Goal: Task Accomplishment & Management: Complete application form

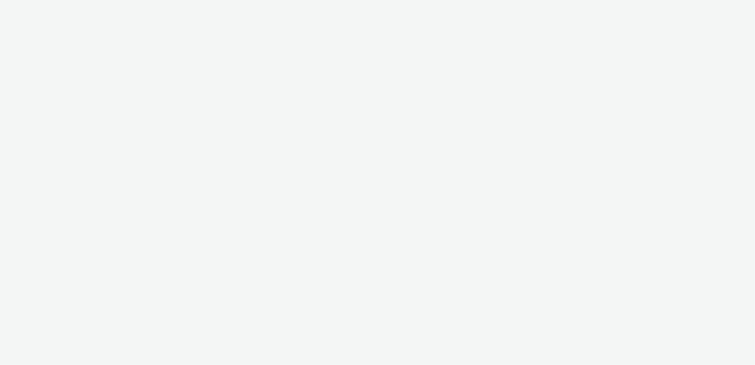
select select "f97d6638-e0a1-4f7a-bf46-55015878e29e"
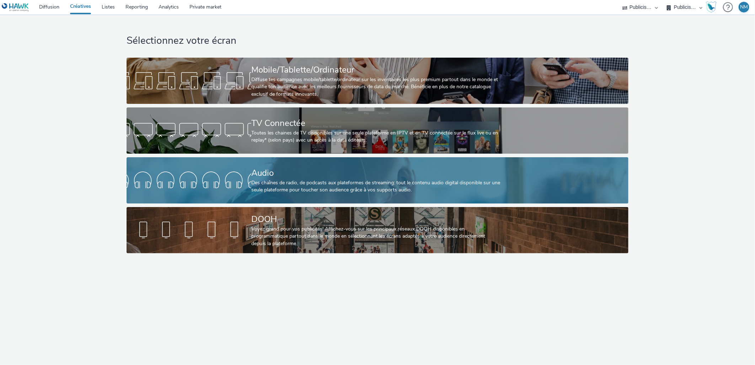
click at [262, 177] on div "Audio" at bounding box center [376, 173] width 250 height 12
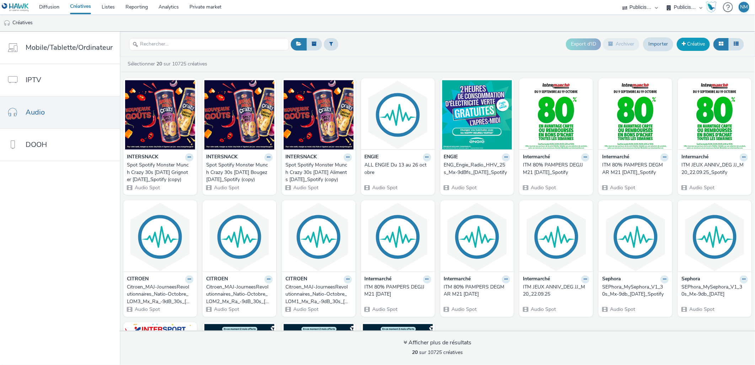
click at [691, 43] on link "Créative" at bounding box center [693, 44] width 33 height 13
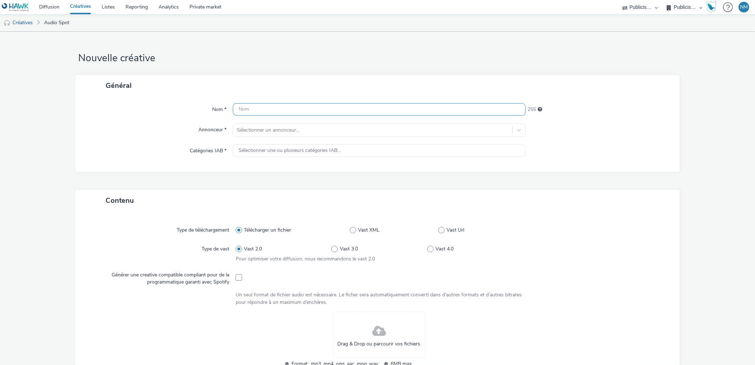
click at [260, 108] on input "text" at bounding box center [379, 109] width 293 height 12
paste input "NATIONAL - 30'"
type input "NATIONAL - 30'"
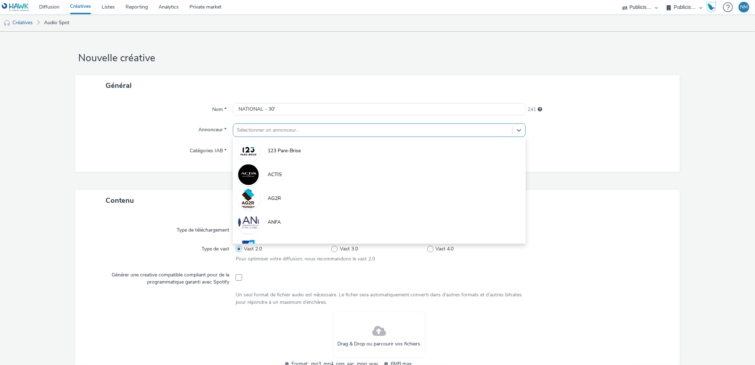
click at [258, 125] on div "Sélectionner un annonceur..." at bounding box center [372, 129] width 279 height 11
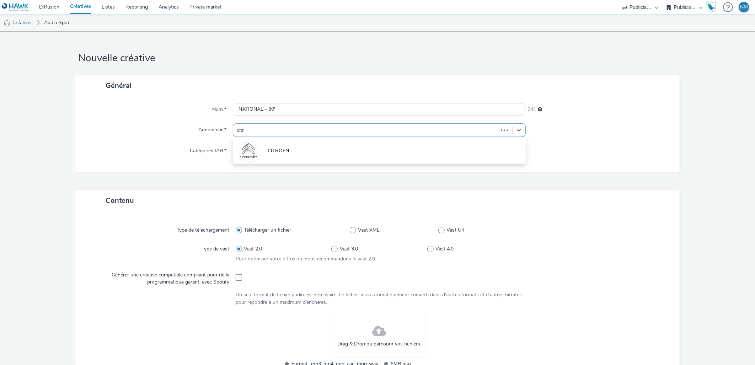
type input "[PERSON_NAME]"
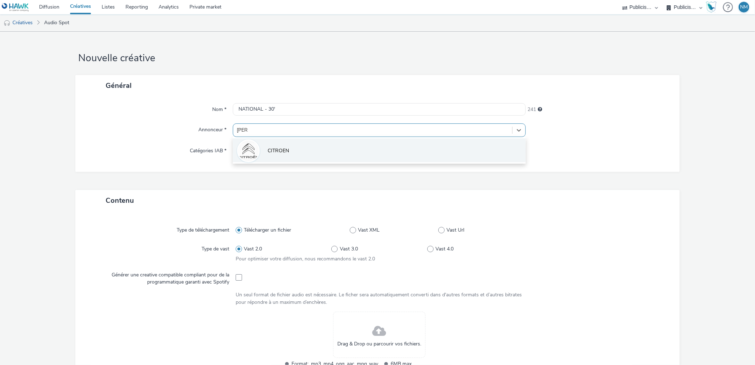
click at [268, 154] on span "CITROEN" at bounding box center [278, 150] width 21 height 7
type input "[URL][DOMAIN_NAME]"
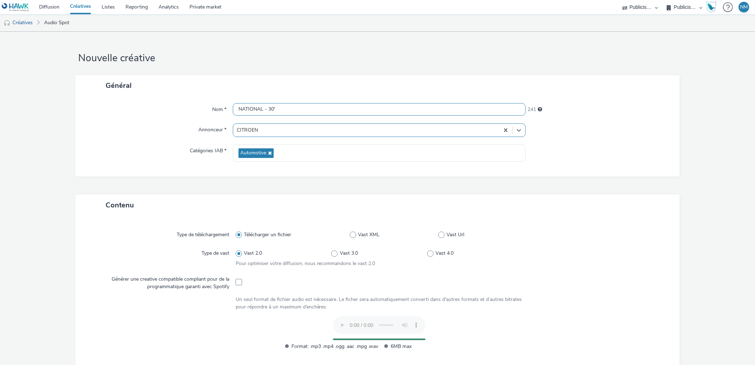
click at [237, 108] on input "NATIONAL - 30'" at bounding box center [379, 109] width 293 height 12
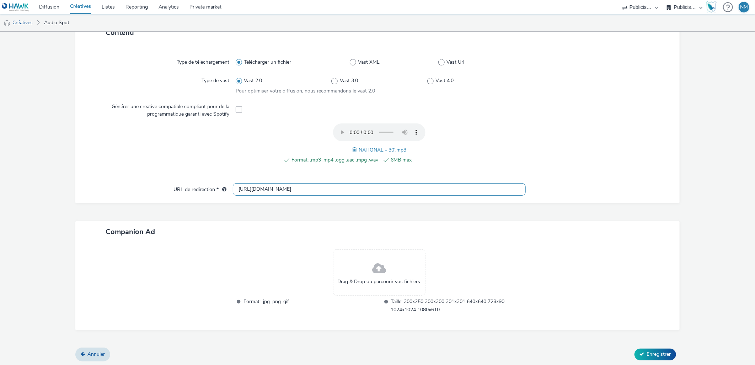
scroll to position [0, 0]
type input "BERLINGO_NATIONAL - 30'"
click at [647, 352] on span "Enregistrer" at bounding box center [659, 354] width 24 height 7
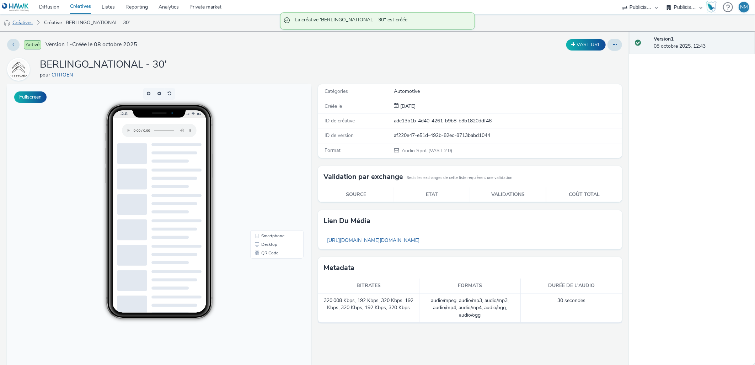
click at [28, 25] on link "Créatives" at bounding box center [18, 22] width 36 height 17
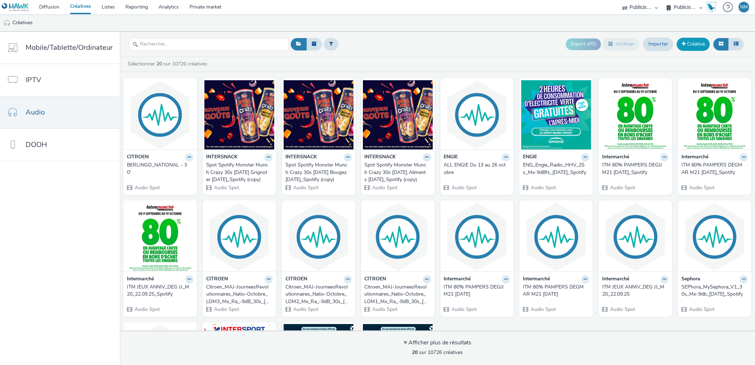
click at [700, 44] on link "Créative" at bounding box center [693, 44] width 33 height 13
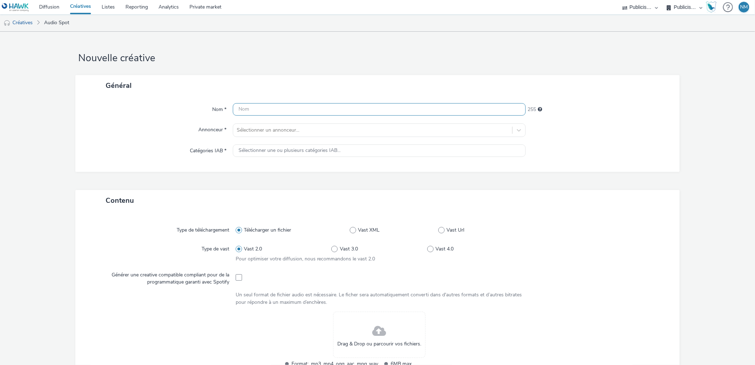
click at [293, 109] on input "text" at bounding box center [379, 109] width 293 height 12
paste input "NATIONAL - 30'"
click at [237, 109] on input "NATIONAL - 30'" at bounding box center [379, 109] width 293 height 12
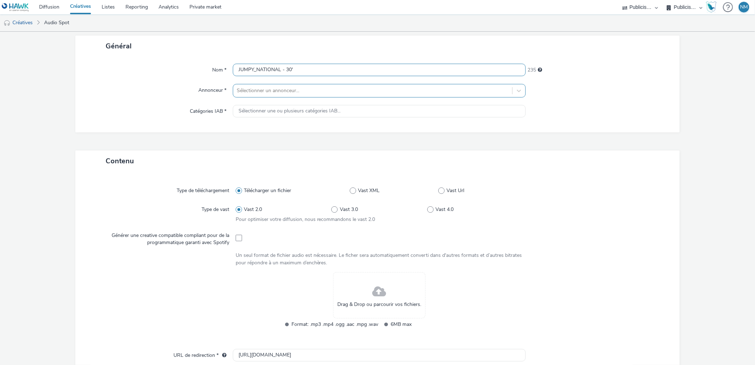
type input "JUMPY_NATIONAL - 30'"
click at [300, 90] on div at bounding box center [373, 90] width 272 height 9
type input "[PERSON_NAME]"
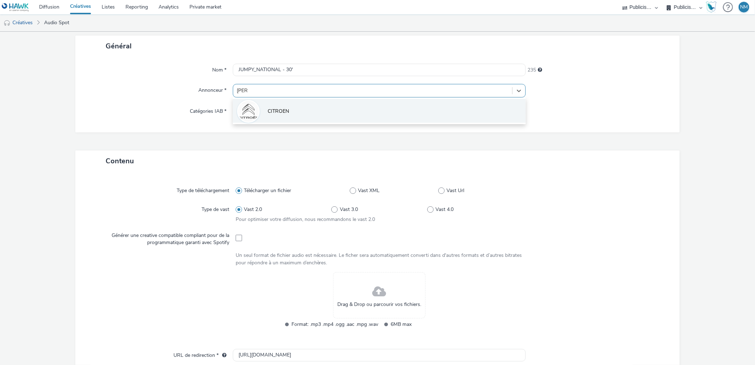
click at [310, 121] on li "CITROEN" at bounding box center [379, 111] width 293 height 24
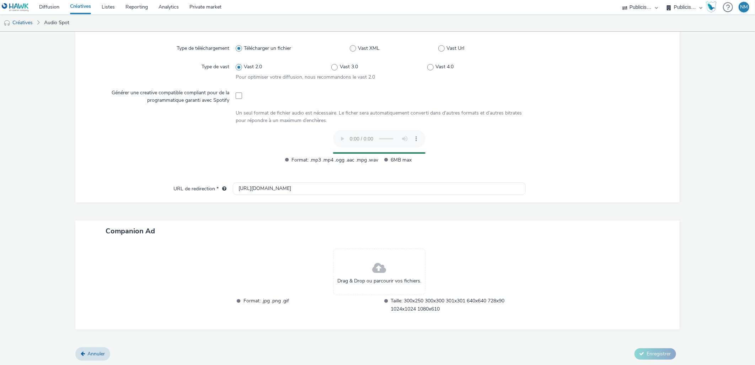
scroll to position [172, 0]
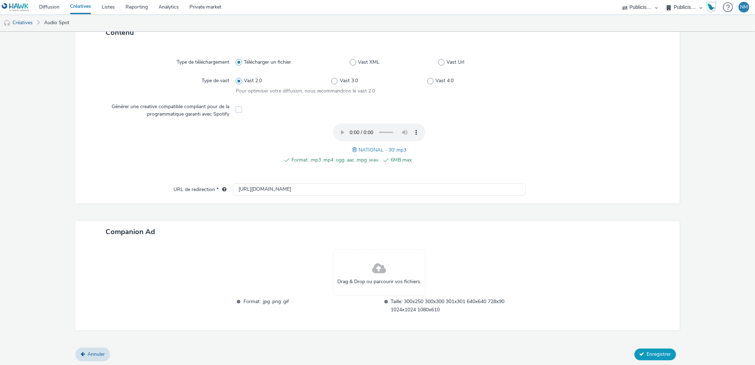
click at [662, 353] on span "Enregistrer" at bounding box center [659, 354] width 24 height 7
